Goal: Find contact information: Find contact information

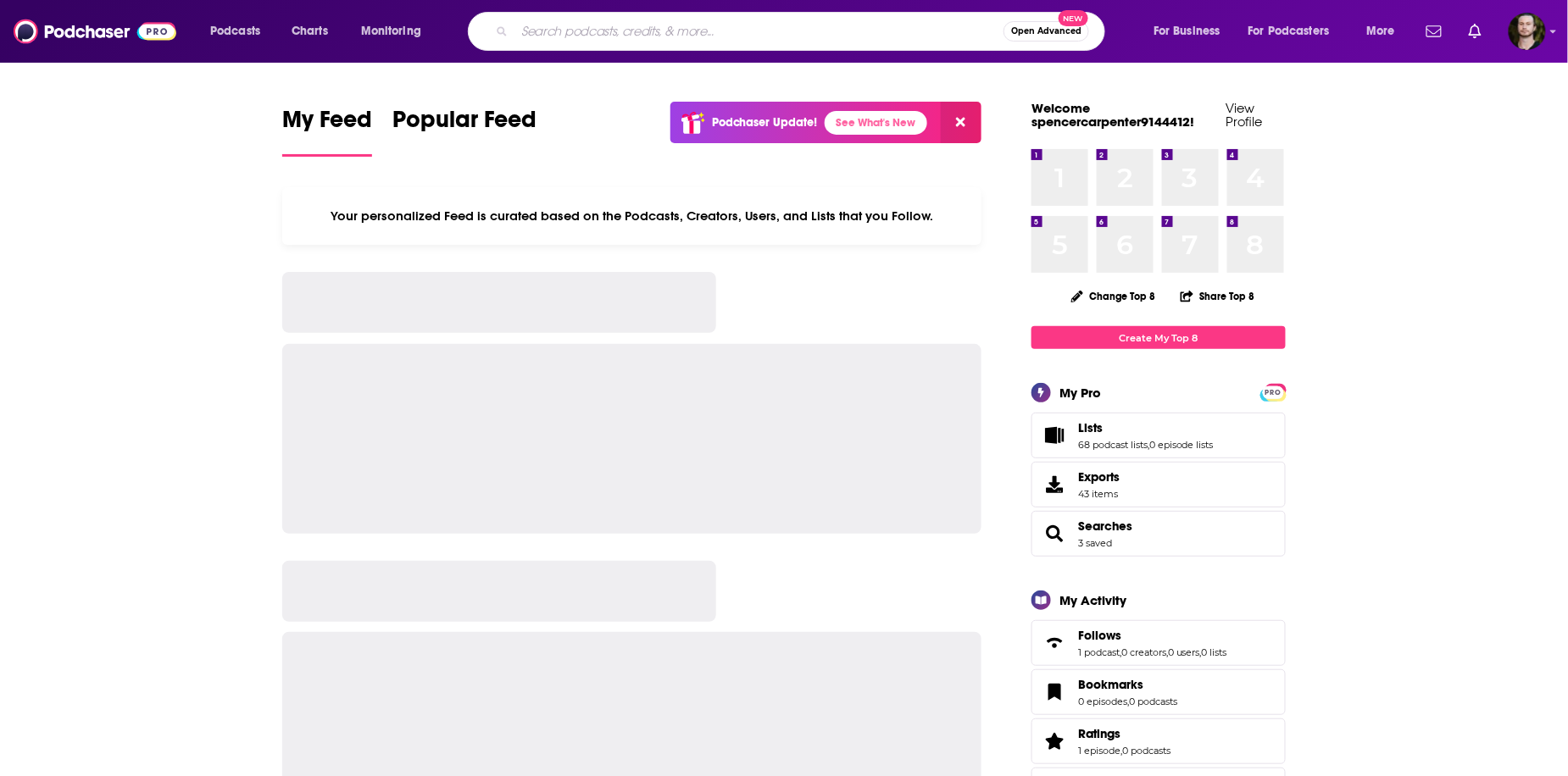
click at [780, 27] on input "Search podcasts, credits, & more..." at bounding box center [759, 32] width 489 height 27
type input "The Wellness Lab Digest: Wellness Wisdom Simplified"
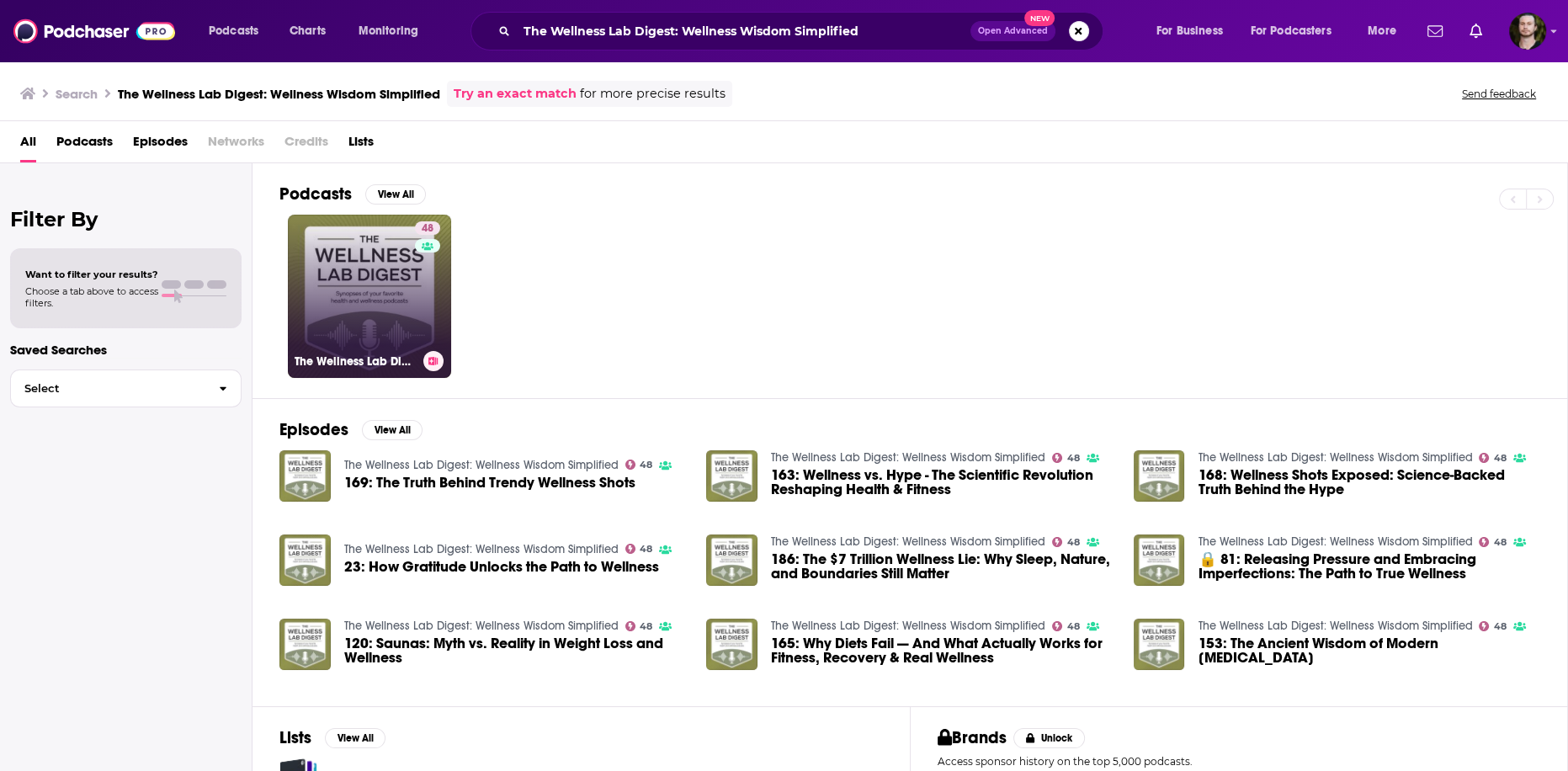
click at [418, 303] on div "48" at bounding box center [429, 286] width 30 height 130
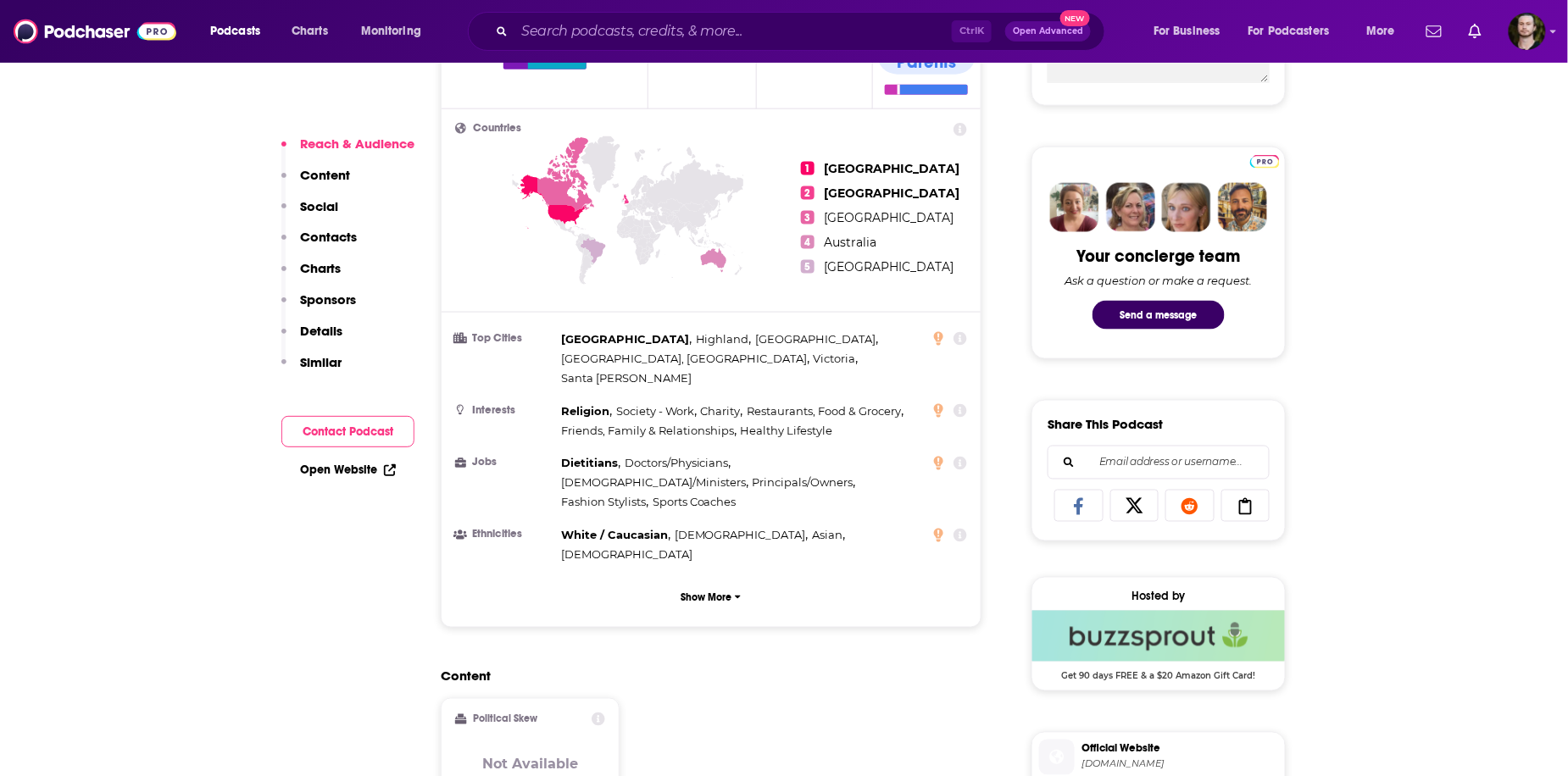
scroll to position [1085, 0]
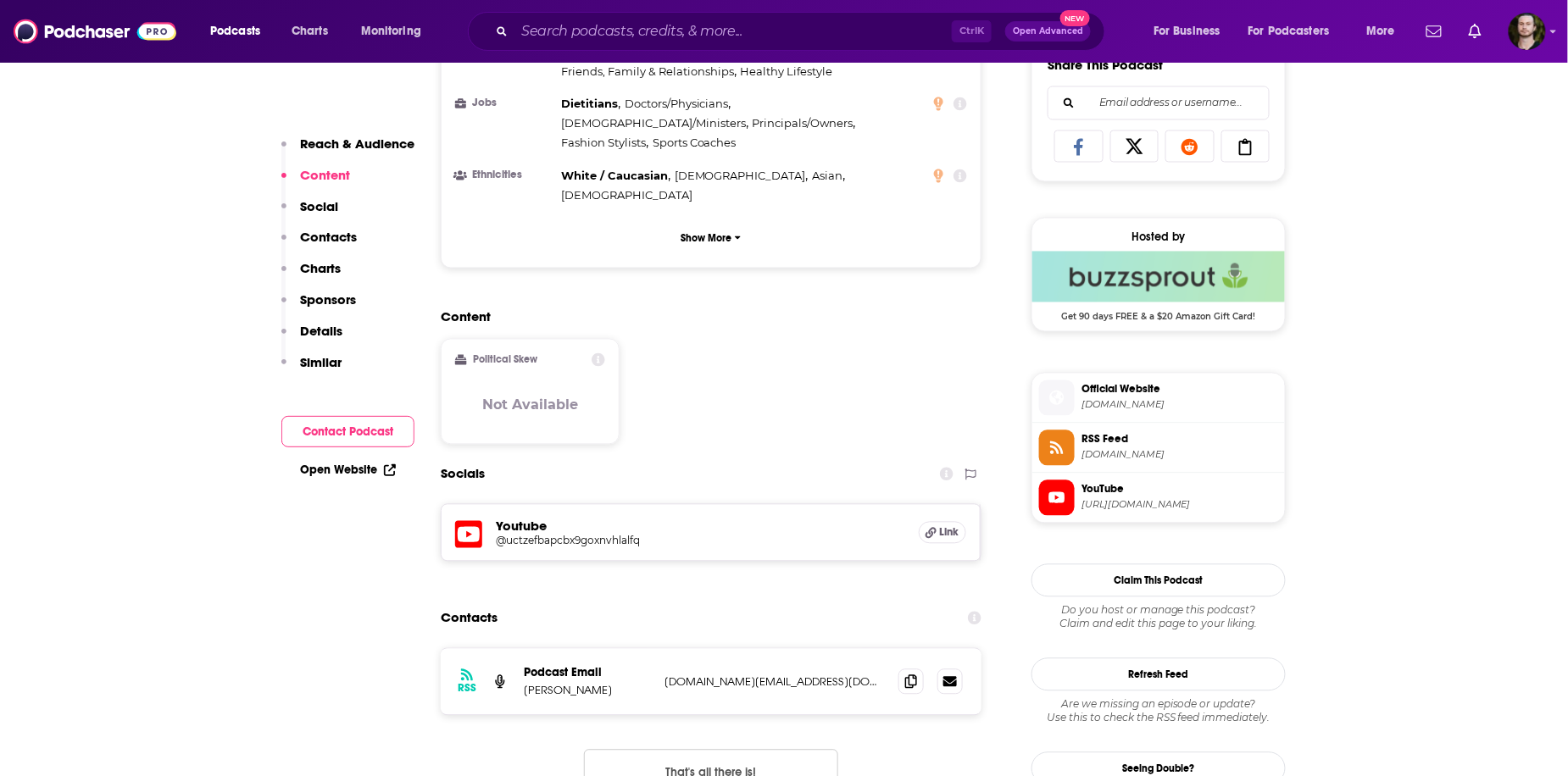
click at [543, 535] on h5 "@uctzefbapcbx9goxnvhlalfq" at bounding box center [631, 541] width 272 height 13
drag, startPoint x: 559, startPoint y: 614, endPoint x: 519, endPoint y: 611, distance: 40.1
click at [519, 649] on div "RSS Podcast Email [PERSON_NAME] [DOMAIN_NAME][EMAIL_ADDRESS][DOMAIN_NAME] [DOMA…" at bounding box center [710, 681] width 541 height 66
copy p "[PERSON_NAME]"
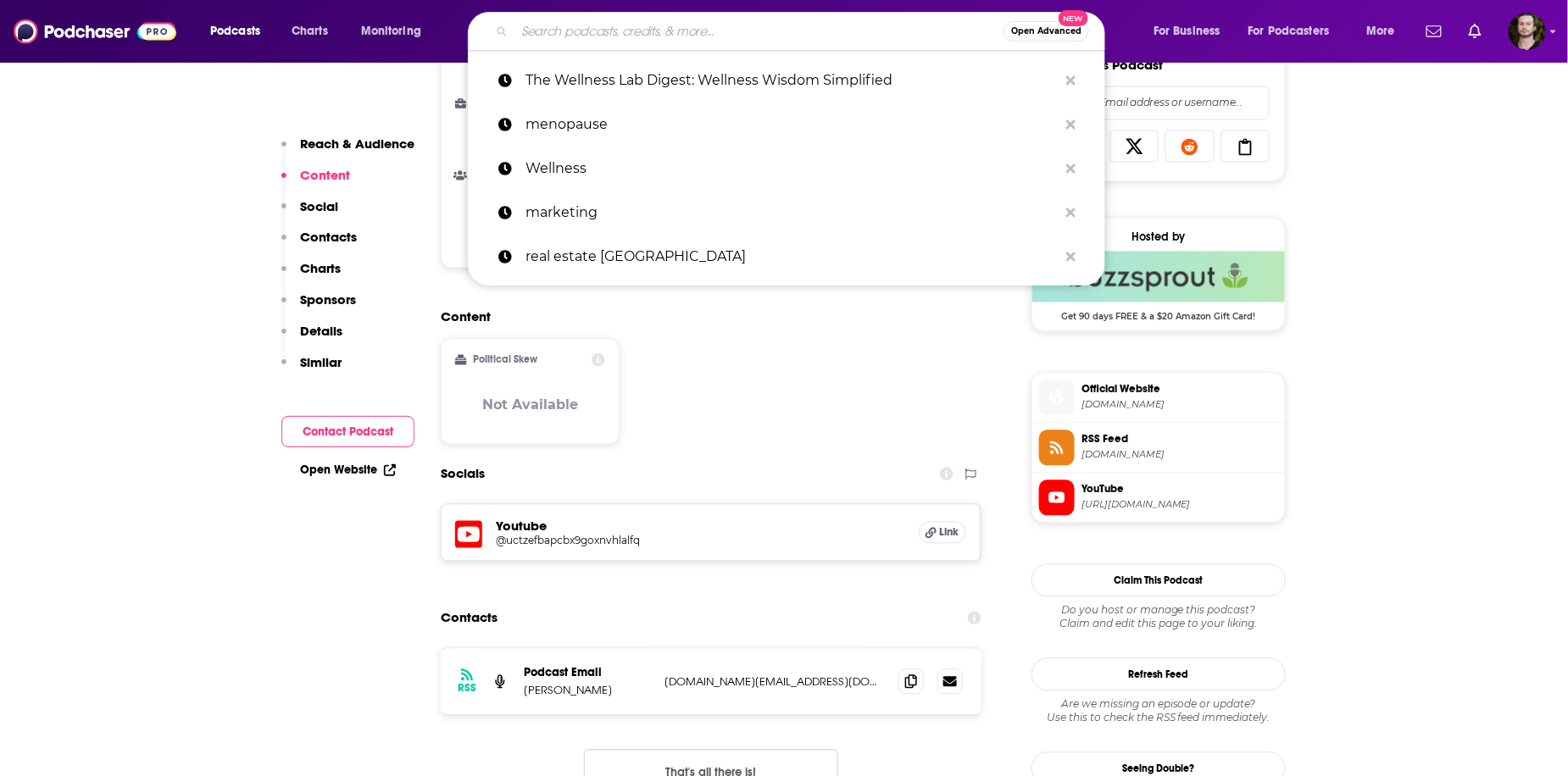
click at [562, 33] on input "Search podcasts, credits, & more..." at bounding box center [759, 32] width 489 height 27
paste input "Wellness Unmasked with [PERSON_NAME]"
type input "Wellness Unmasked with [PERSON_NAME]"
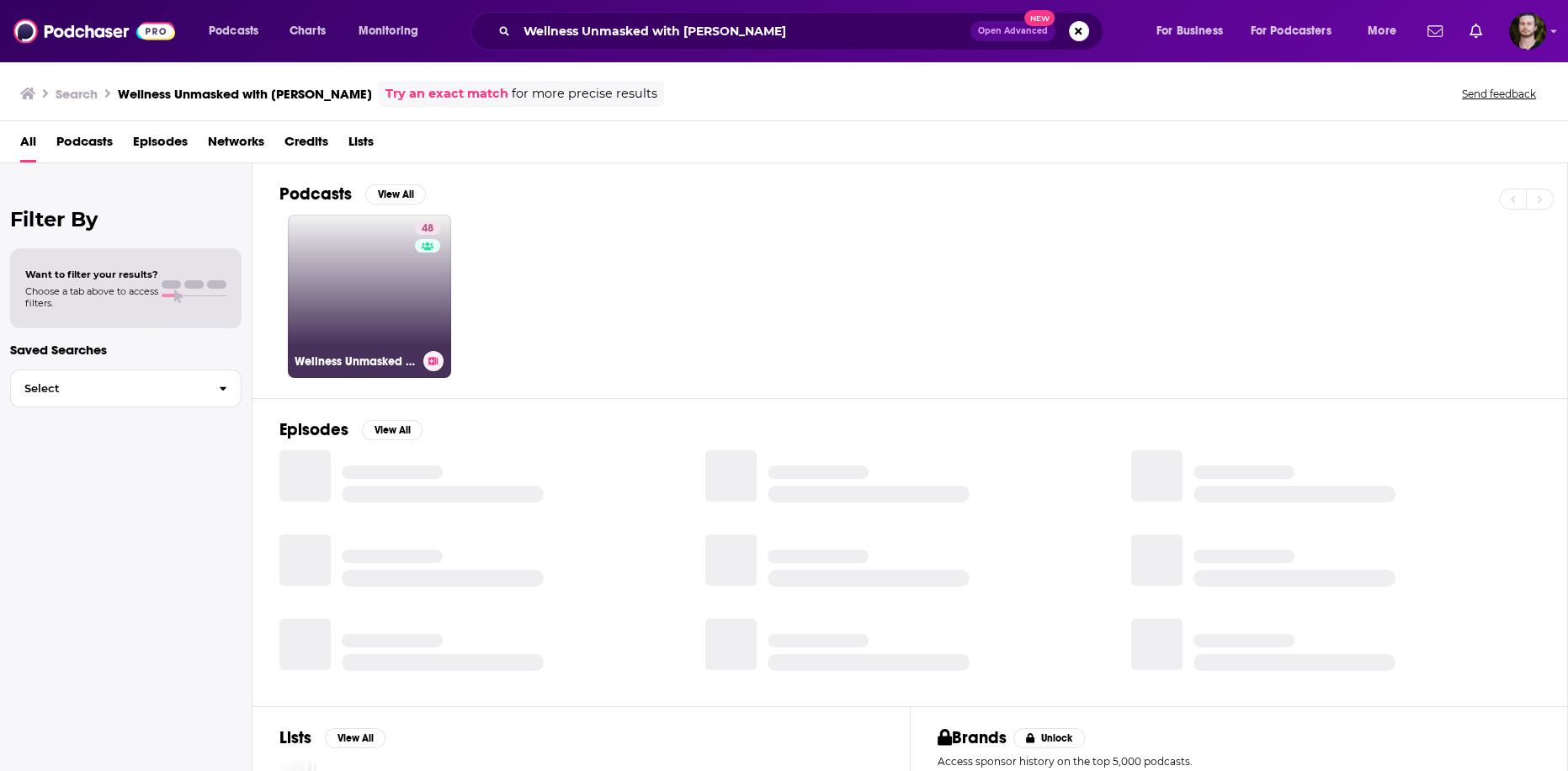
click at [367, 301] on link "48 Wellness Unmasked with [PERSON_NAME]" at bounding box center [369, 296] width 163 height 163
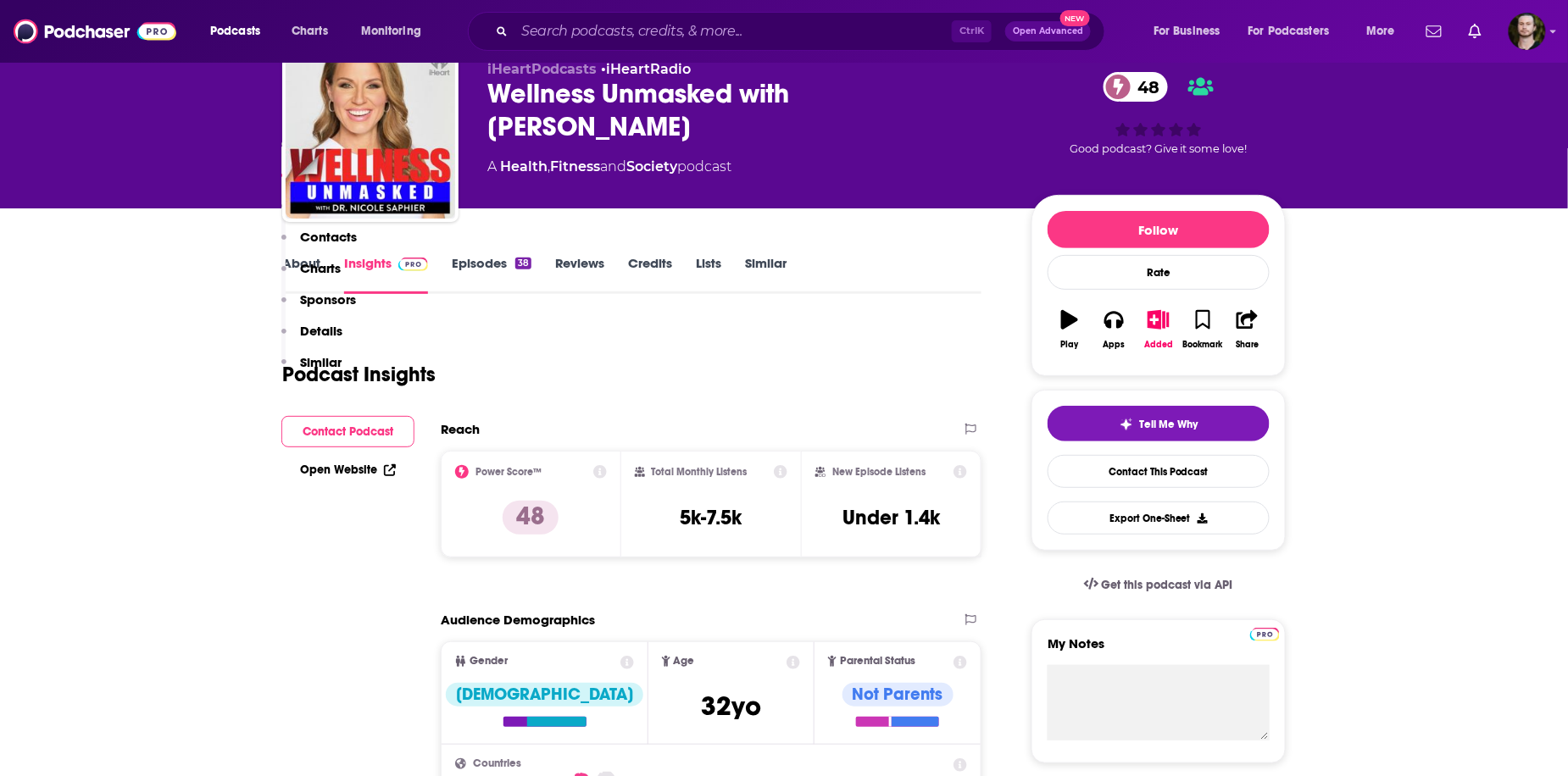
scroll to position [68, 0]
